Goal: Information Seeking & Learning: Learn about a topic

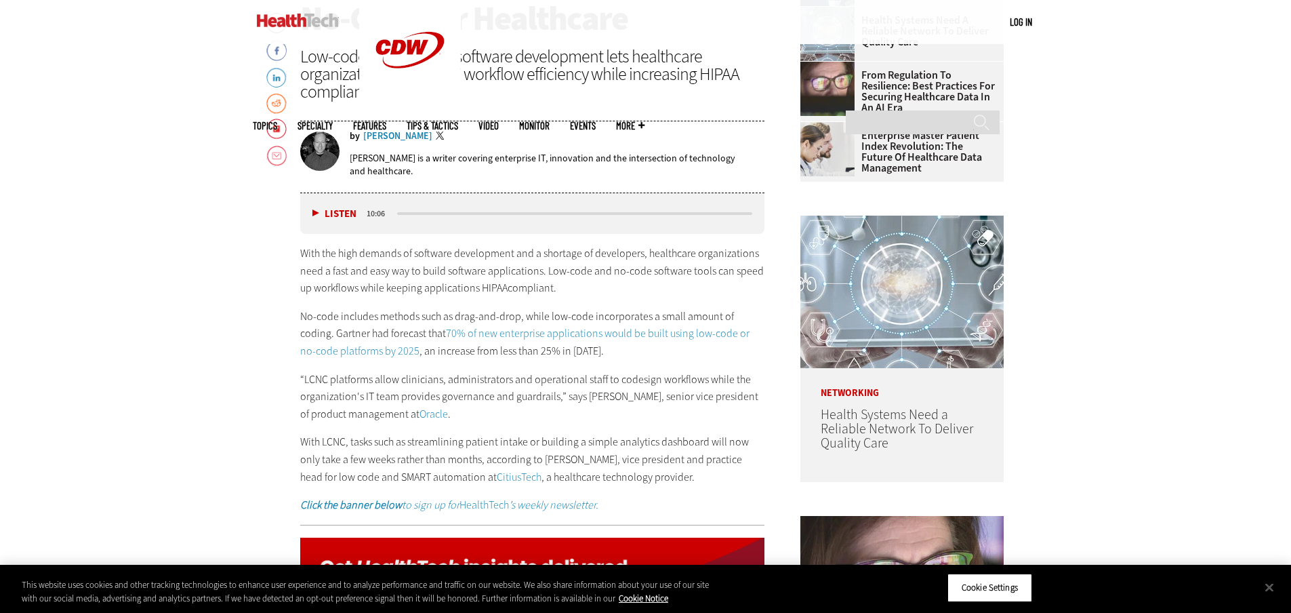
scroll to position [678, 0]
click at [638, 359] on div "With the high demands of software development and a shortage of developers, hea…" at bounding box center [532, 378] width 465 height 269
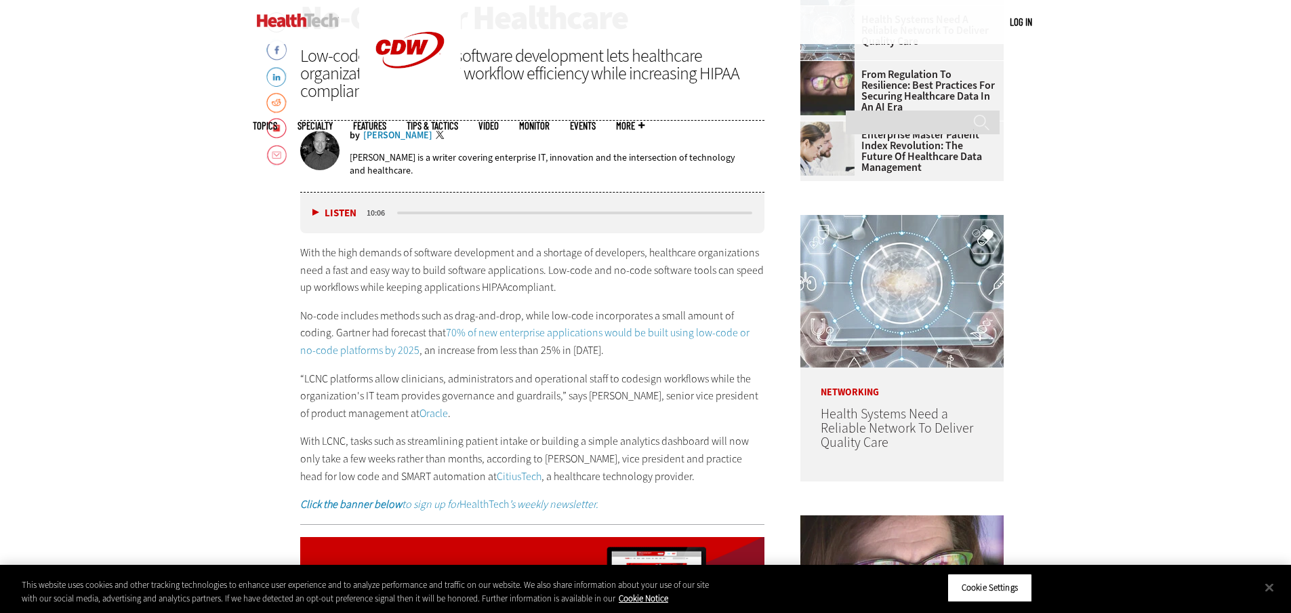
click at [616, 385] on p "“LCNC platforms allow clinicians, administrators and operational staff to codes…" at bounding box center [532, 396] width 465 height 52
click at [632, 395] on p "“LCNC platforms allow clinicians, administrators and operational staff to codes…" at bounding box center [532, 396] width 465 height 52
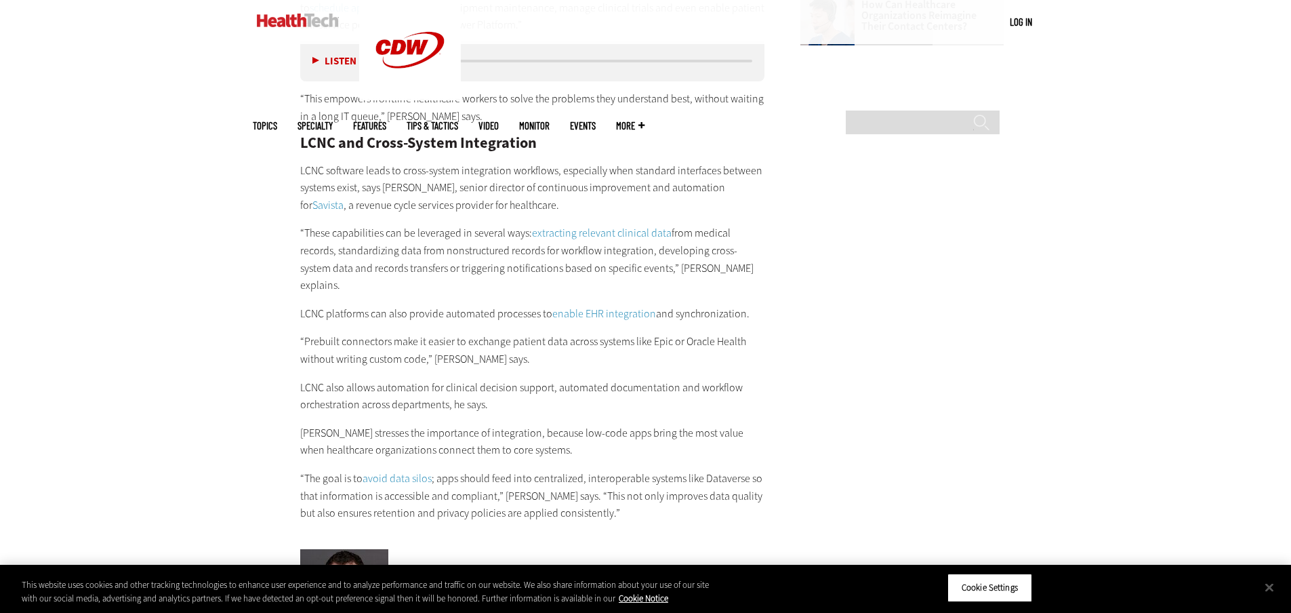
scroll to position [1965, 0]
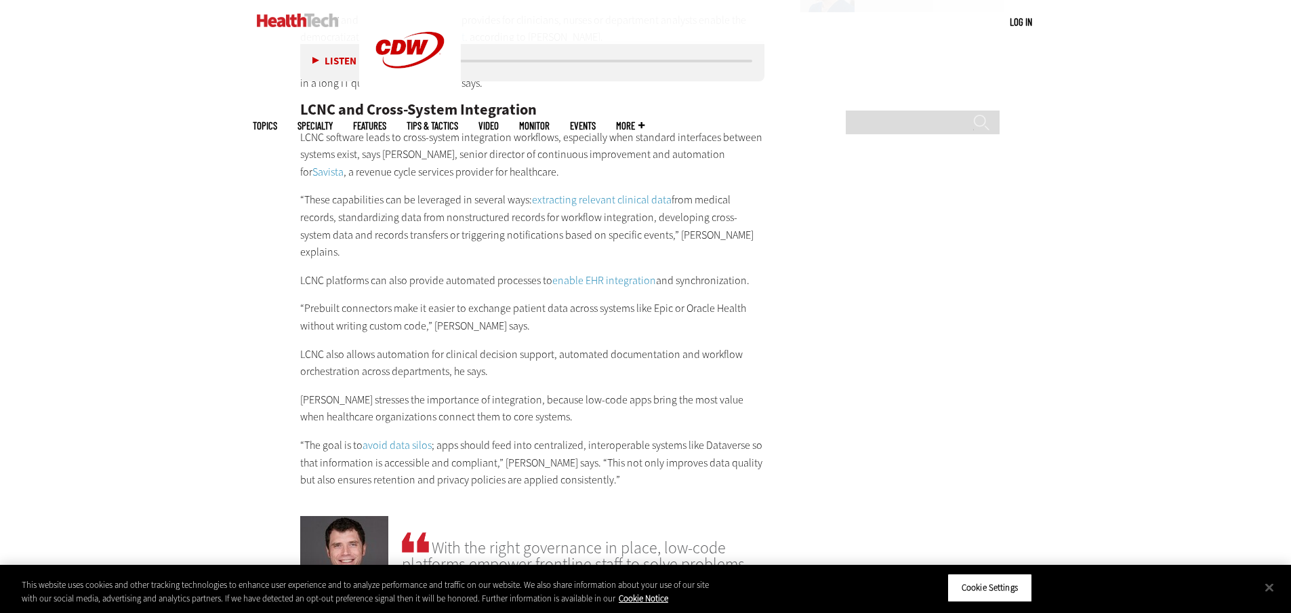
click at [767, 323] on main "Home » Software Close New AI Research From CDW See how IT leaders are tackling …" at bounding box center [646, 408] width 786 height 3607
drag, startPoint x: 767, startPoint y: 323, endPoint x: 835, endPoint y: 252, distance: 98.3
click at [835, 252] on main "Home » Software Close New AI Research From CDW See how IT leaders are tackling …" at bounding box center [646, 408] width 786 height 3607
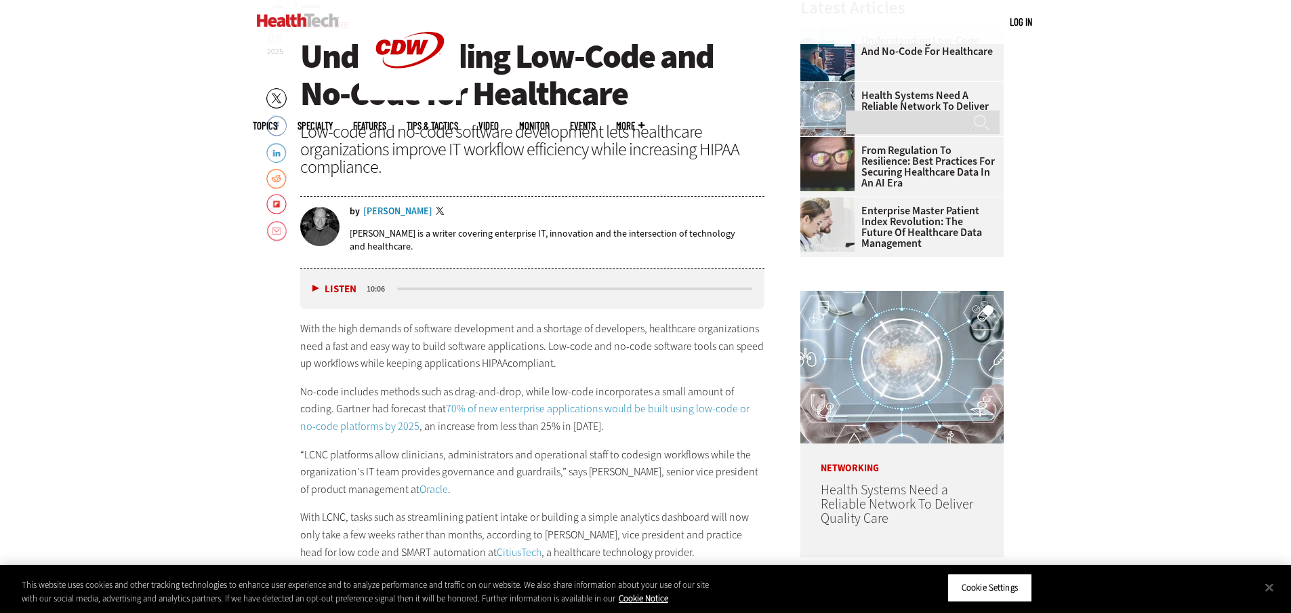
scroll to position [610, 0]
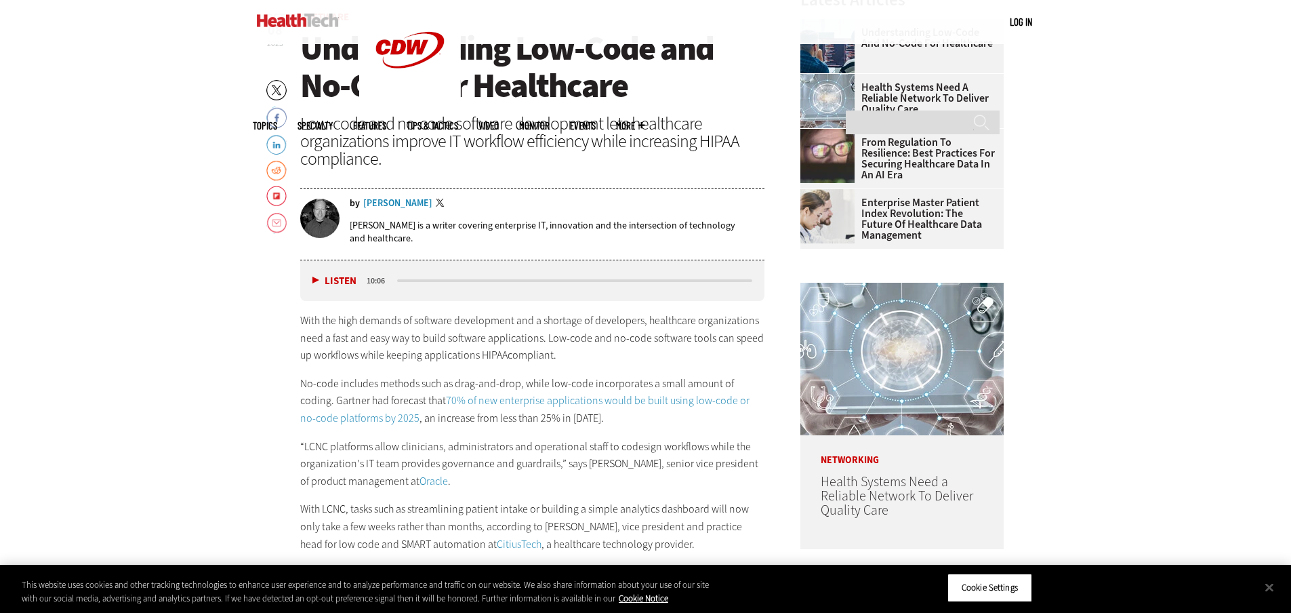
click at [544, 462] on p "“LCNC platforms allow clinicians, administrators and operational staff to codes…" at bounding box center [532, 464] width 465 height 52
drag, startPoint x: 623, startPoint y: 484, endPoint x: 567, endPoint y: 457, distance: 61.5
click at [567, 457] on p "“LCNC platforms allow clinicians, administrators and operational staff to codes…" at bounding box center [532, 464] width 465 height 52
click at [556, 469] on p "“LCNC platforms allow clinicians, administrators and operational staff to codes…" at bounding box center [532, 464] width 465 height 52
click at [1272, 587] on button "Close" at bounding box center [1270, 587] width 30 height 30
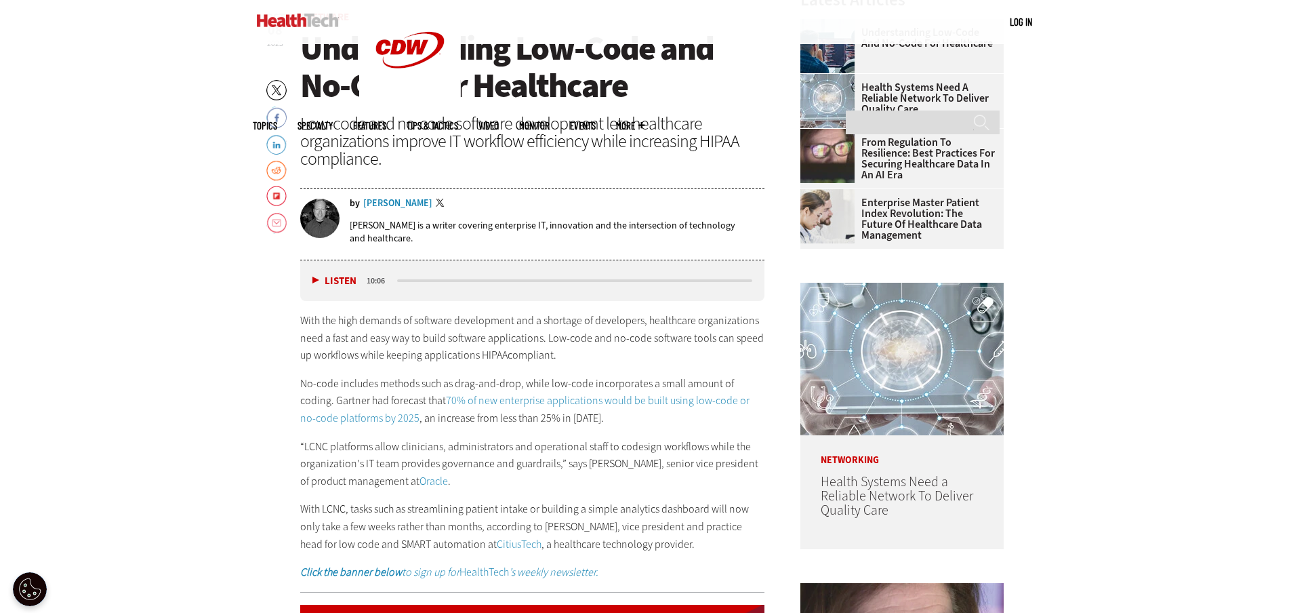
click at [608, 472] on p "“LCNC platforms allow clinicians, administrators and operational staff to codes…" at bounding box center [532, 464] width 465 height 52
click at [602, 371] on div "With the high demands of software development and a shortage of developers, hea…" at bounding box center [532, 446] width 465 height 269
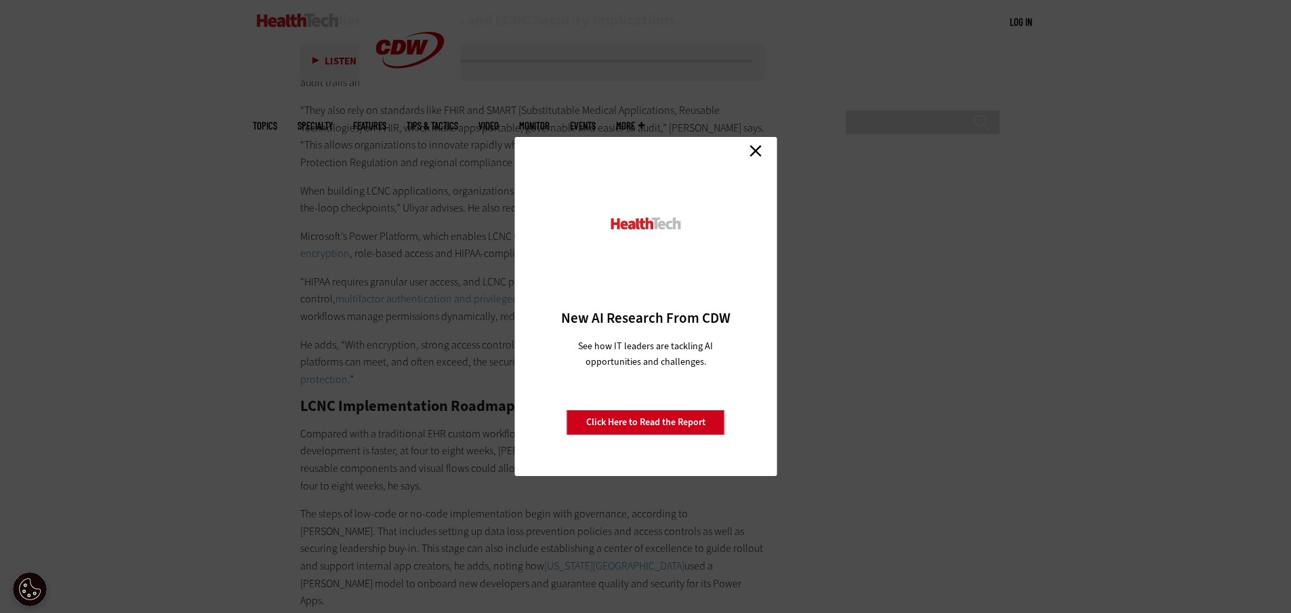
scroll to position [2643, 0]
click at [751, 149] on link "Close" at bounding box center [756, 150] width 20 height 20
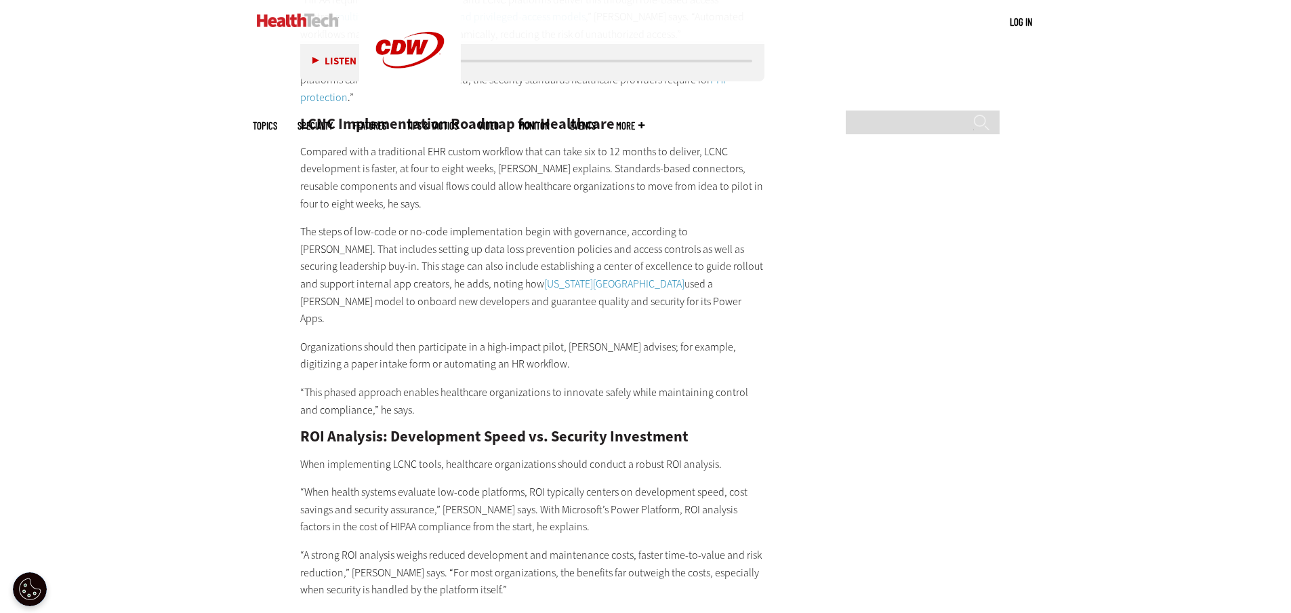
scroll to position [2914, 0]
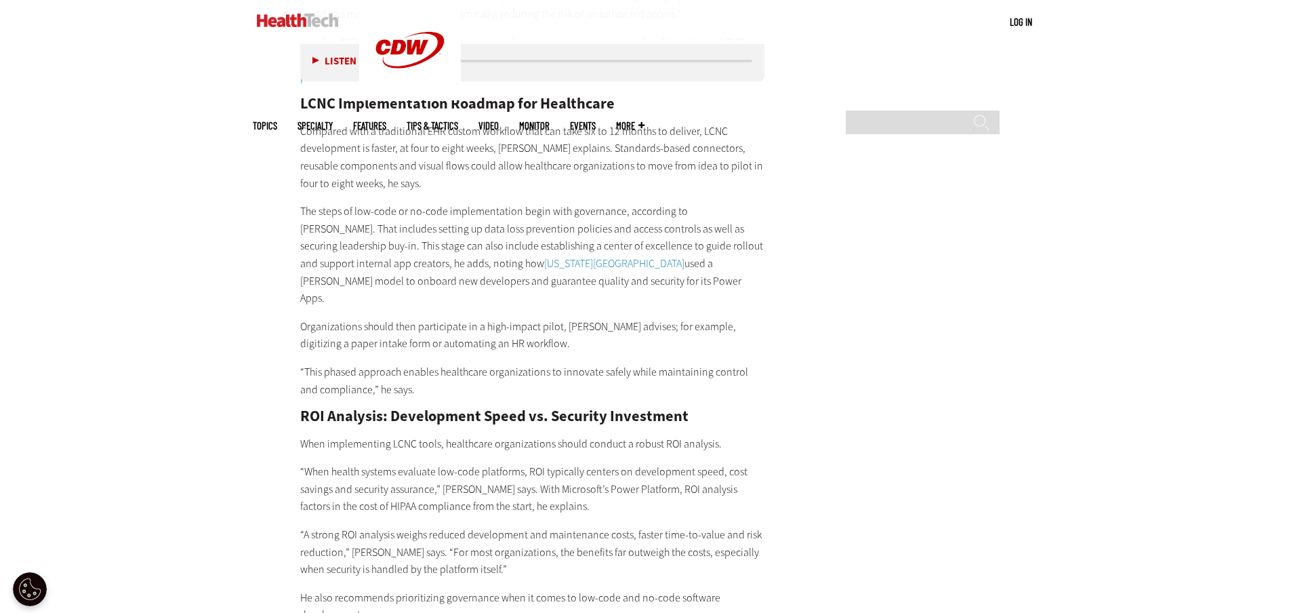
click at [543, 463] on p "“When health systems evaluate low-code platforms, ROI typically centers on deve…" at bounding box center [532, 489] width 465 height 52
click at [643, 463] on p "“When health systems evaluate low-code platforms, ROI typically centers on deve…" at bounding box center [532, 489] width 465 height 52
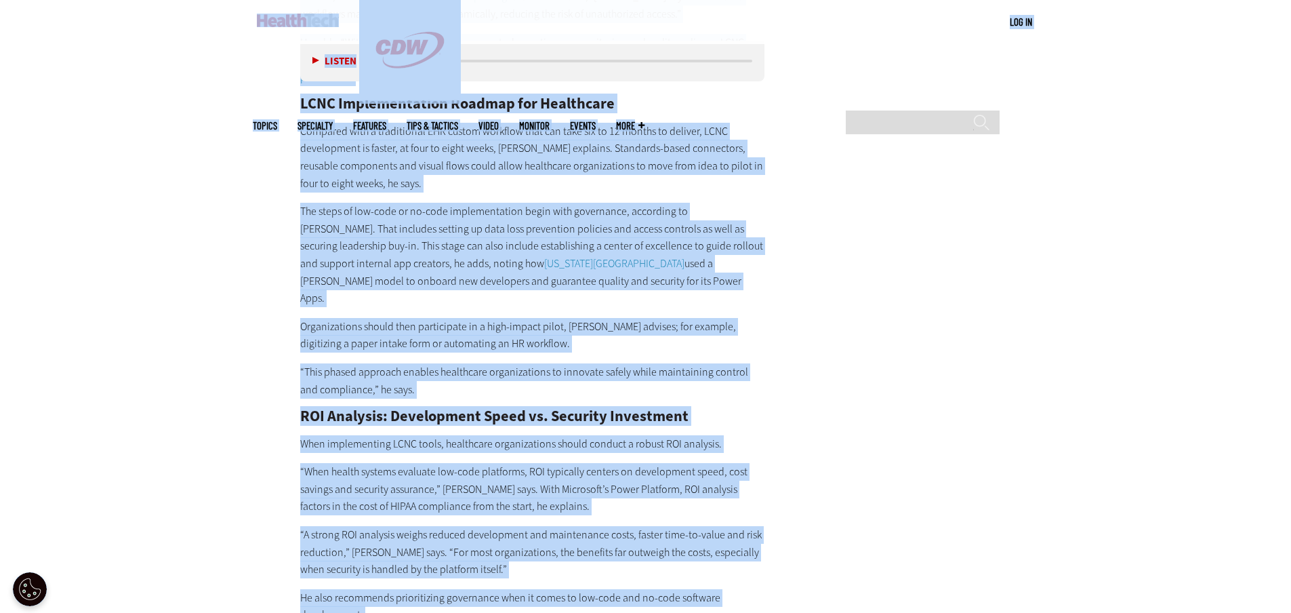
click at [638, 453] on div "Compliance Frameworks and LCNC Security Implications LCNC technology for medica…" at bounding box center [532, 199] width 465 height 976
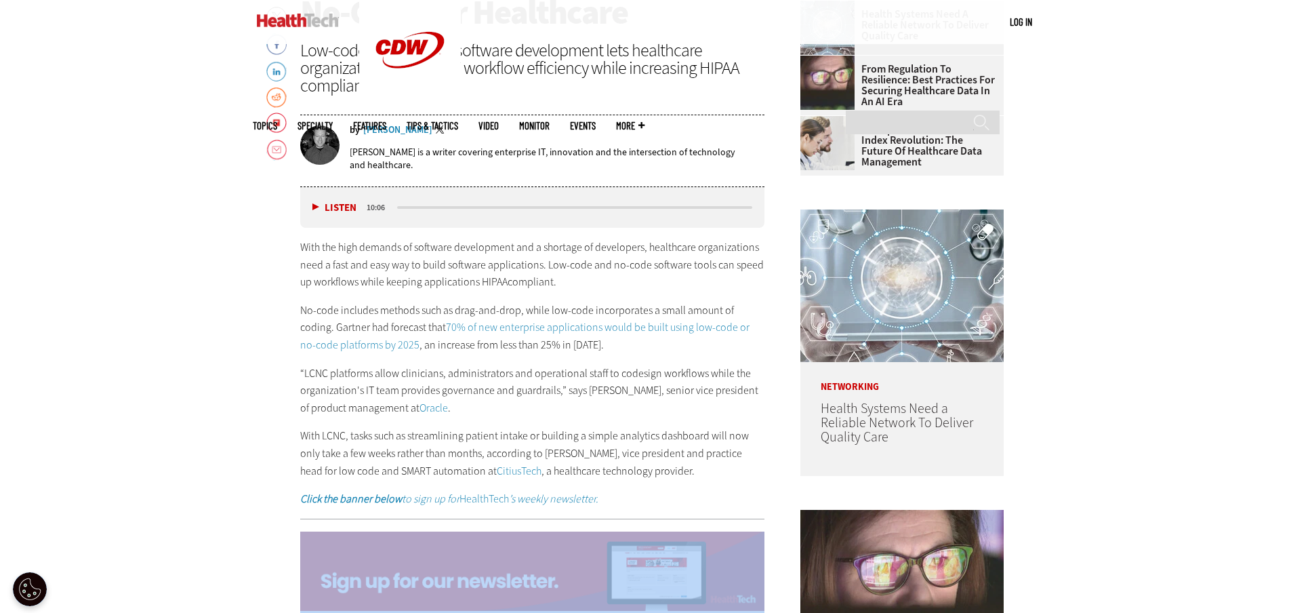
scroll to position [746, 0]
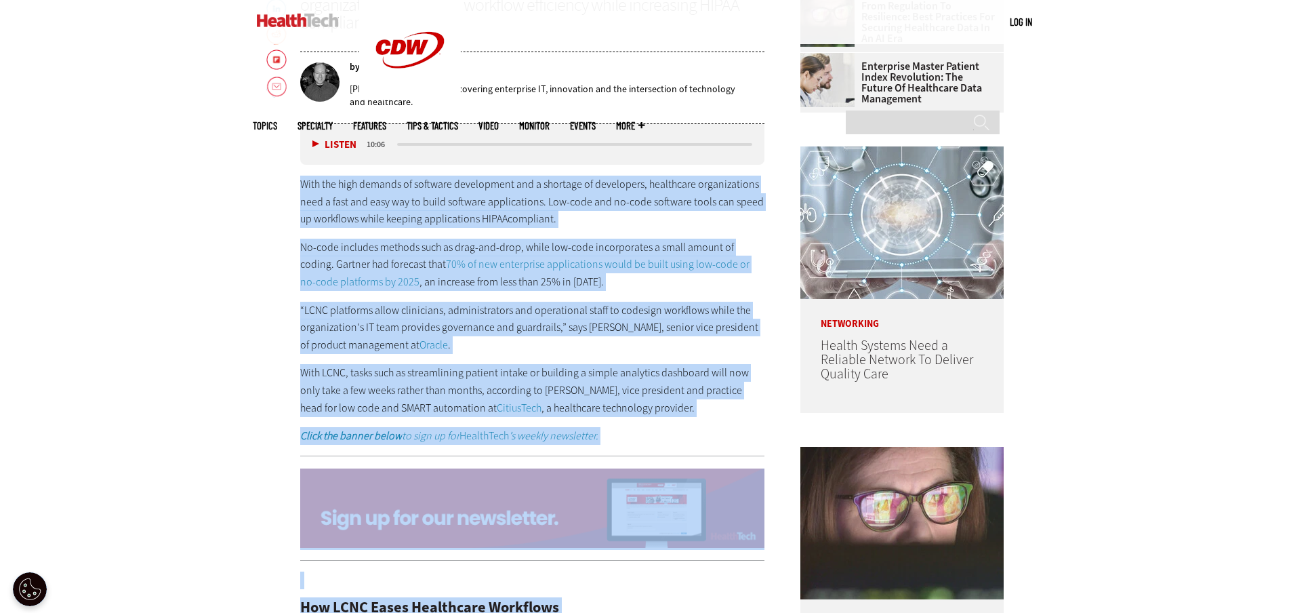
drag, startPoint x: 674, startPoint y: 273, endPoint x: 296, endPoint y: 182, distance: 389.8
copy div "Lore ips dolo sitamet co adipisci elitseddoei tem i utlabore et doloremagn, ali…"
click at [485, 327] on p "“LCNC platforms allow clinicians, administrators and operational staff to codes…" at bounding box center [532, 328] width 465 height 52
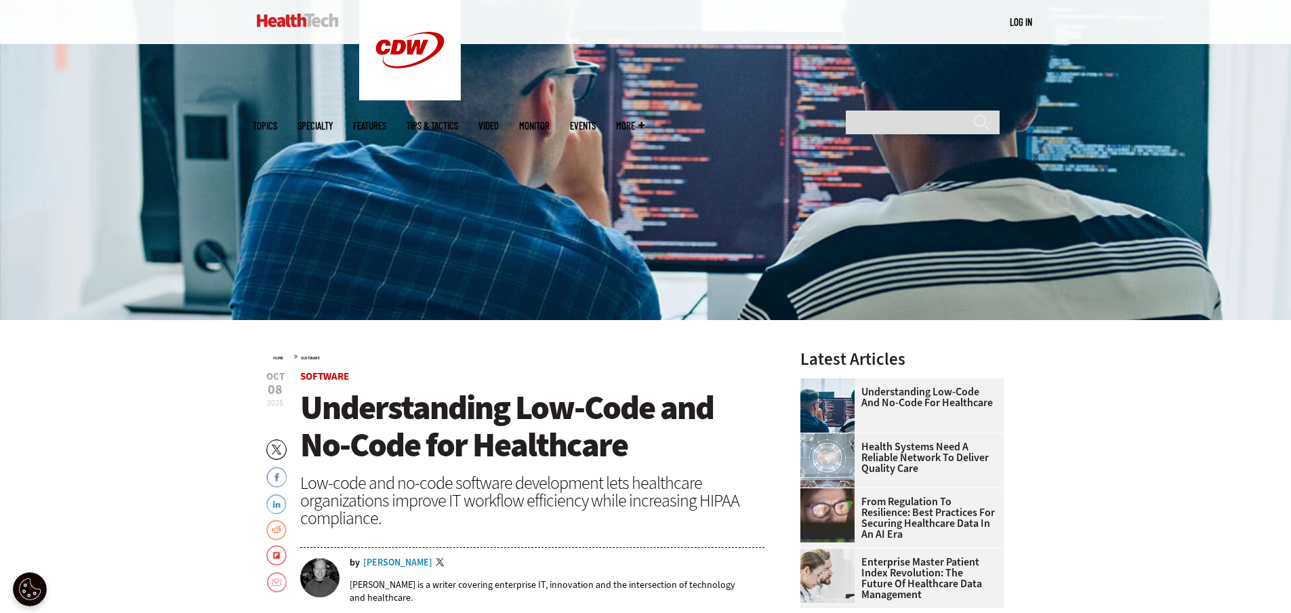
scroll to position [271, 0]
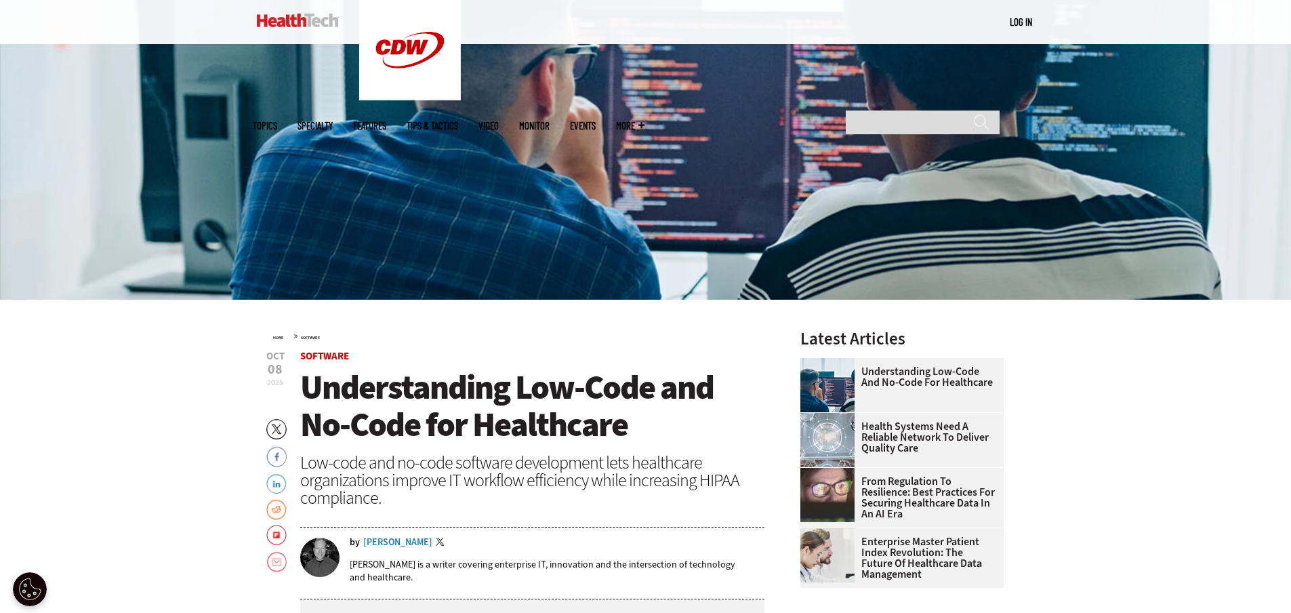
click at [452, 380] on span "Understanding Low-Code and No-Code for Healthcare" at bounding box center [506, 406] width 413 height 82
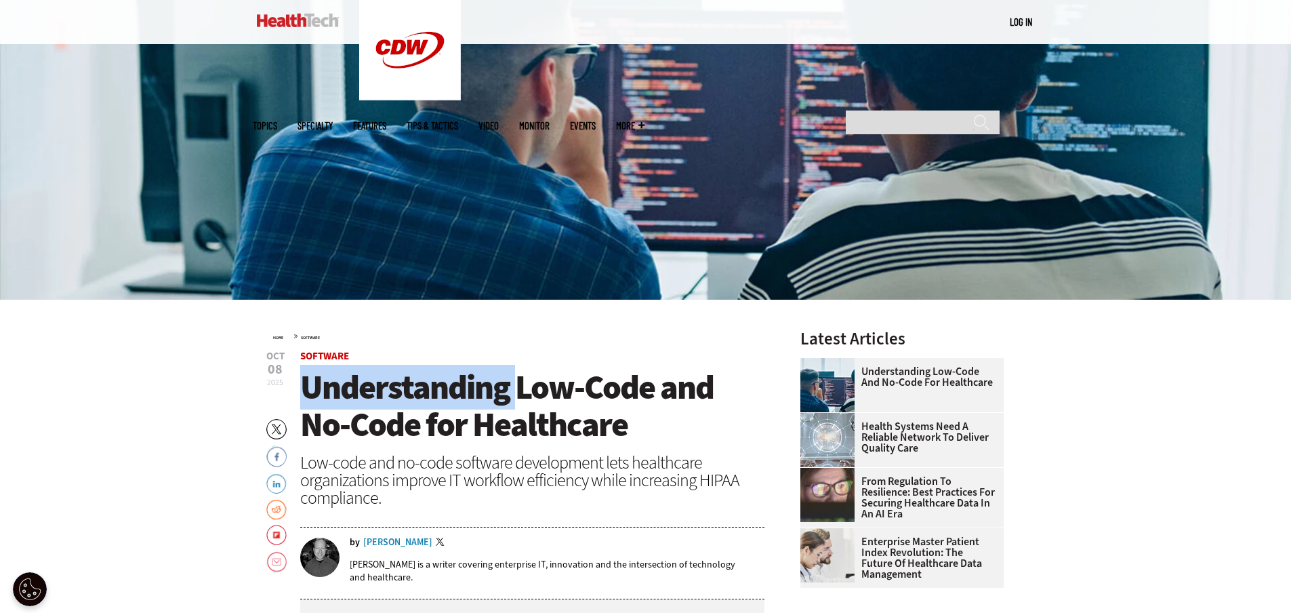
click at [452, 380] on span "Understanding Low-Code and No-Code for Healthcare" at bounding box center [506, 406] width 413 height 82
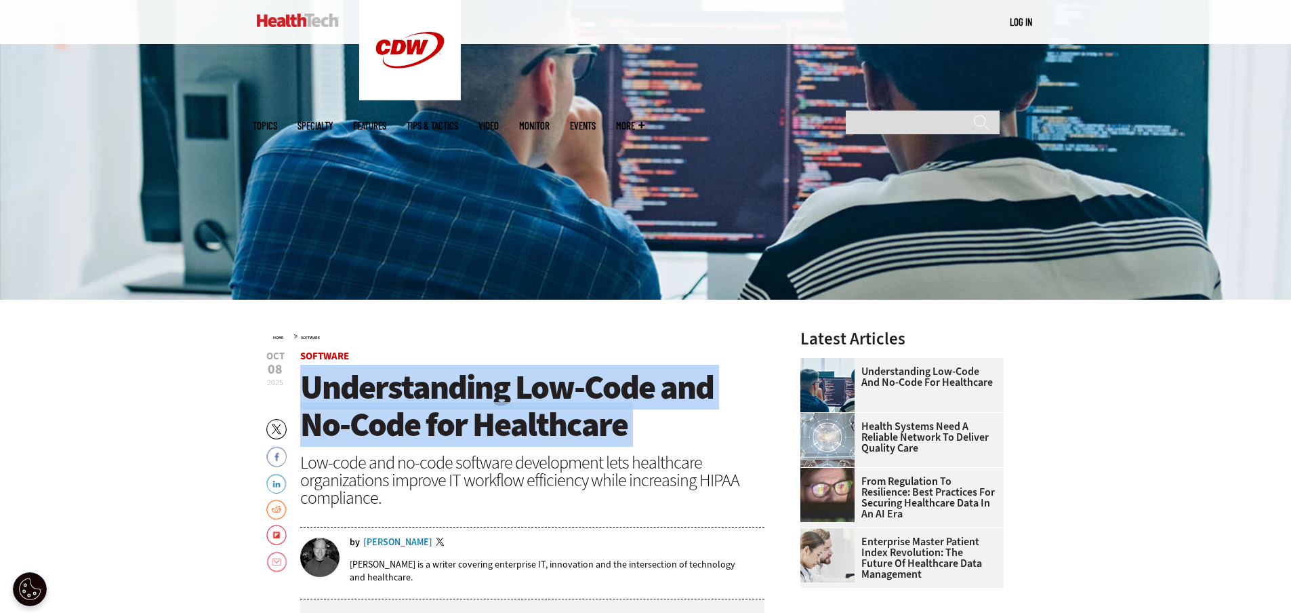
click at [452, 380] on span "Understanding Low-Code and No-Code for Healthcare" at bounding box center [506, 406] width 413 height 82
copy header "Understanding Low-Code and No-Code for Healthcare"
click at [559, 457] on div "Low-code and no-code software development lets healthcare organizations improve…" at bounding box center [532, 479] width 465 height 53
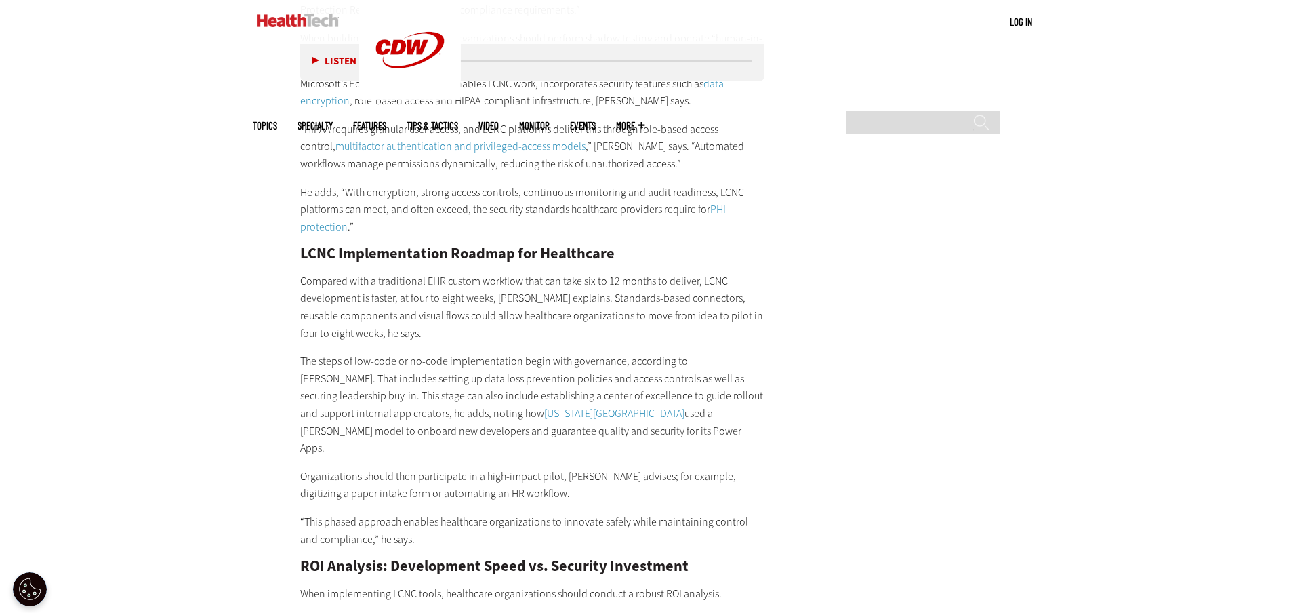
scroll to position [2779, 0]
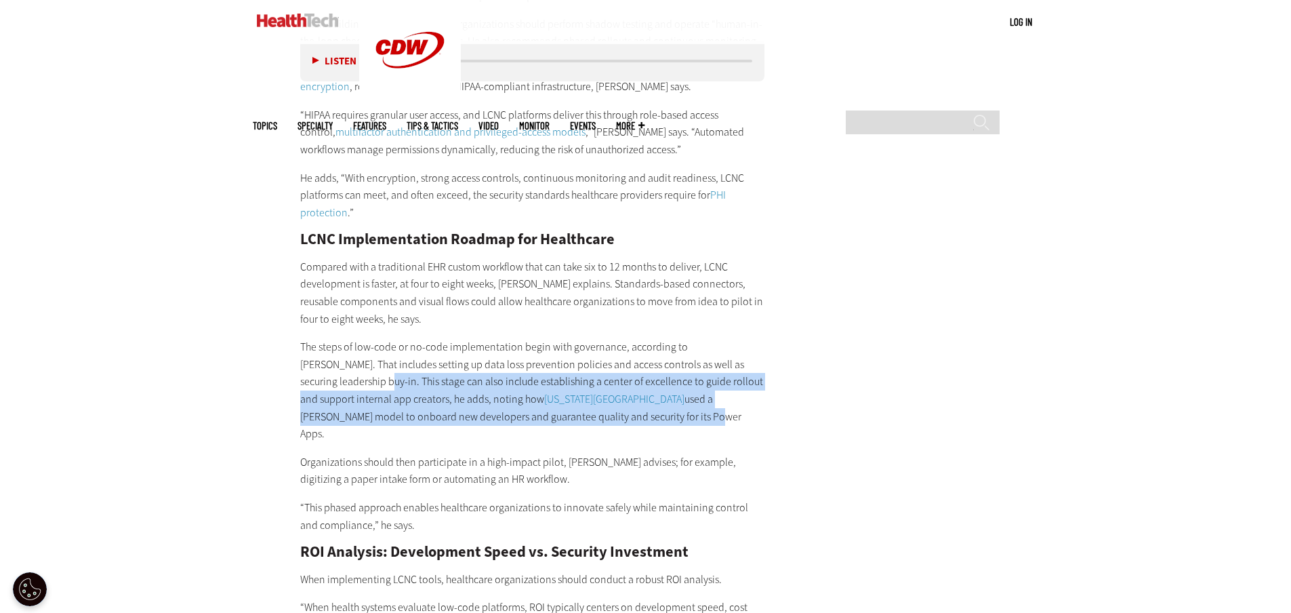
drag, startPoint x: 299, startPoint y: 332, endPoint x: 522, endPoint y: 365, distance: 225.3
copy p "This stage can also include establishing a center of excellence to guide rollou…"
drag, startPoint x: 405, startPoint y: 352, endPoint x: 421, endPoint y: 356, distance: 16.0
click at [405, 352] on p "The steps of low-code or no-code implementation begin with governance, accordin…" at bounding box center [532, 390] width 465 height 104
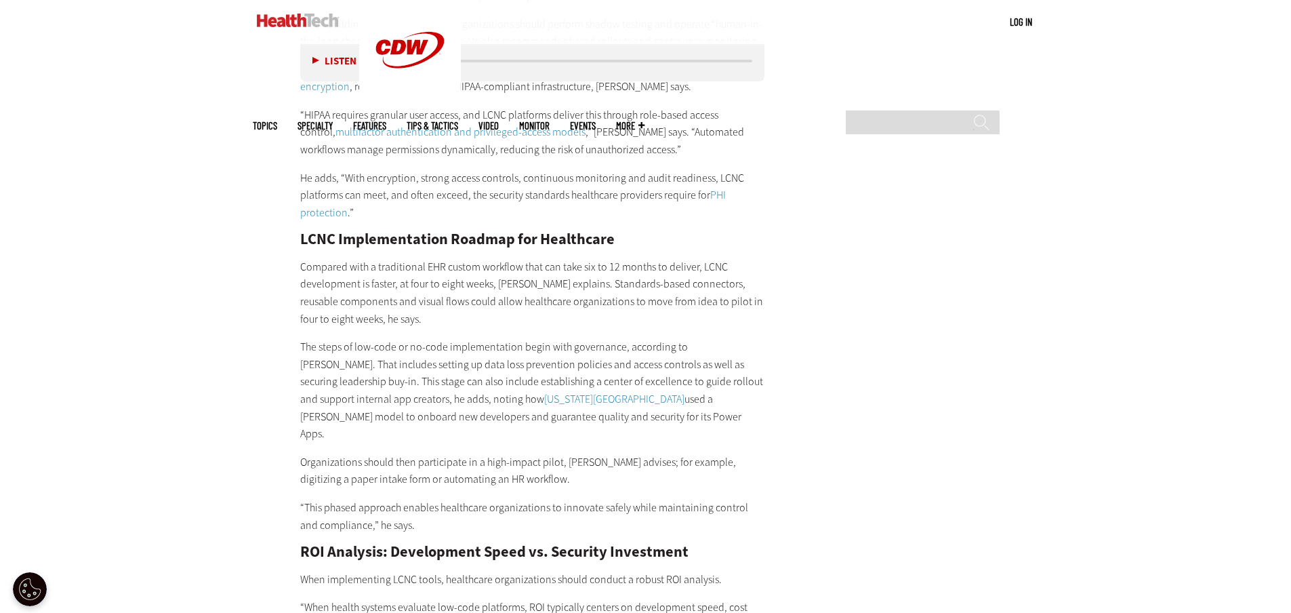
click at [544, 392] on link "[US_STATE][GEOGRAPHIC_DATA]" at bounding box center [614, 399] width 140 height 14
